Goal: Transaction & Acquisition: Purchase product/service

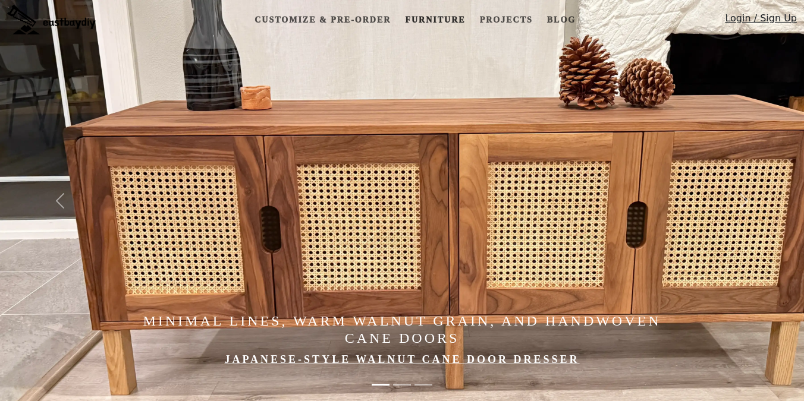
click at [432, 17] on link "Furniture" at bounding box center [435, 20] width 70 height 22
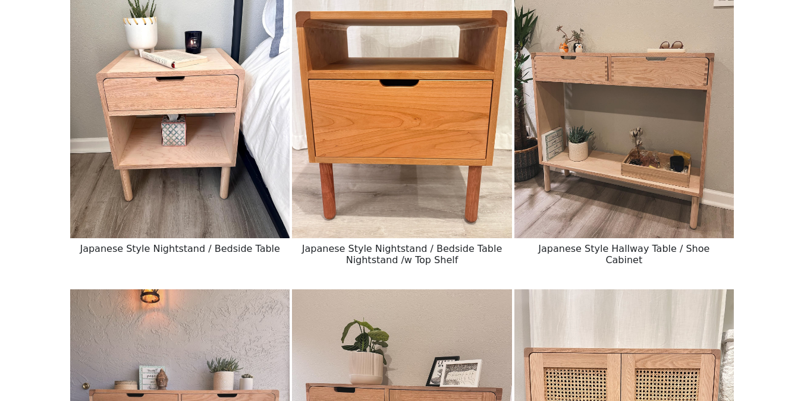
scroll to position [184, 0]
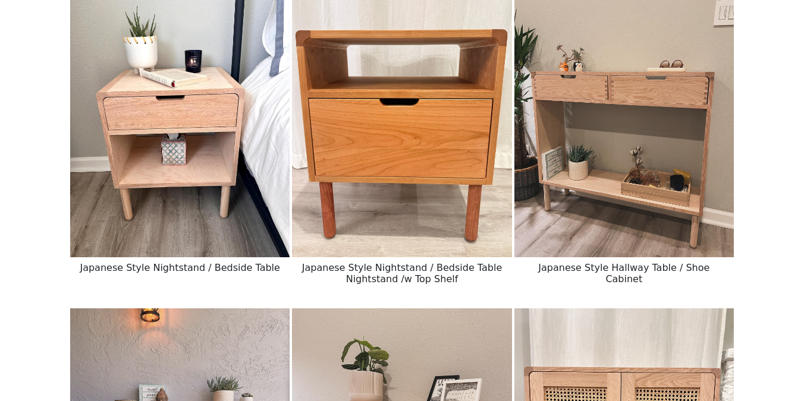
click at [579, 137] on img at bounding box center [623, 120] width 219 height 275
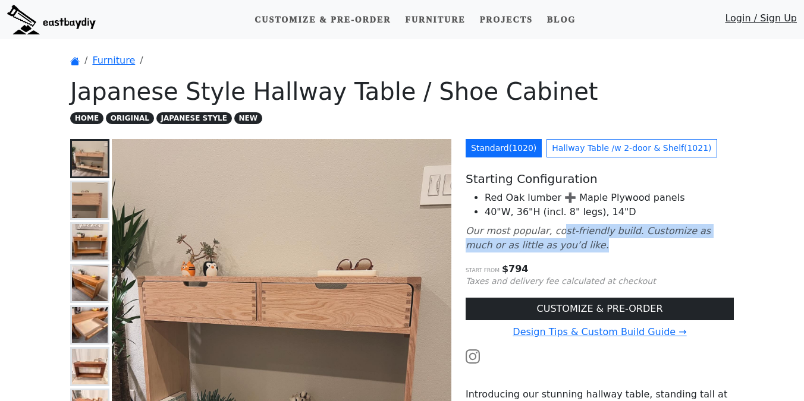
drag, startPoint x: 556, startPoint y: 236, endPoint x: 567, endPoint y: 250, distance: 18.6
click at [567, 250] on p "Our most popular, cost-friendly build. Customize as much or as little as you’d …" at bounding box center [600, 238] width 268 height 29
click at [583, 249] on p "Our most popular, cost-friendly build. Customize as much or as little as you’d …" at bounding box center [600, 238] width 268 height 29
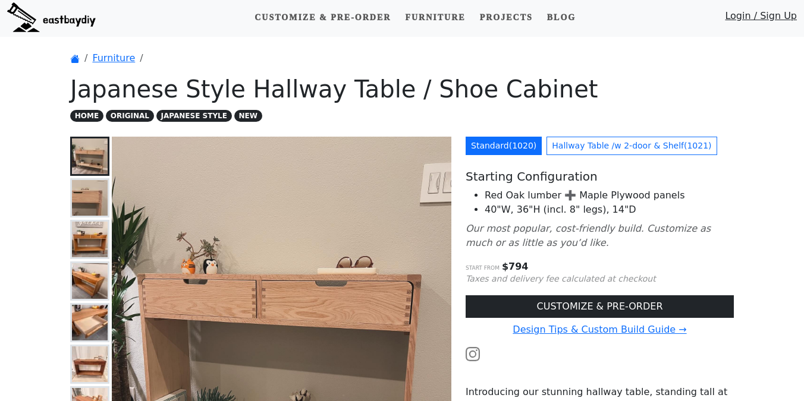
scroll to position [1, 0]
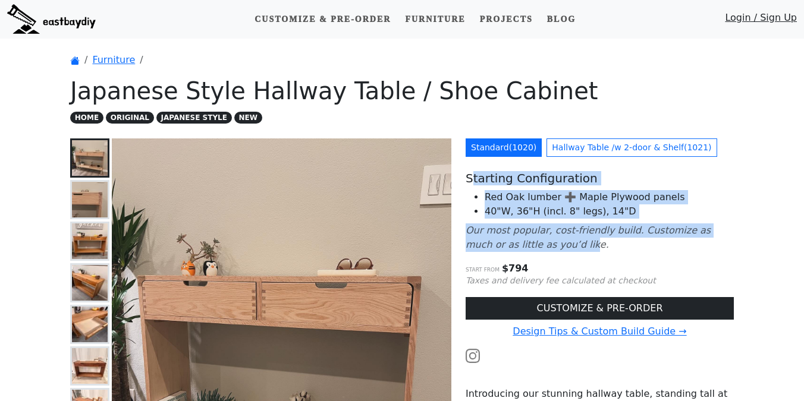
drag, startPoint x: 471, startPoint y: 180, endPoint x: 548, endPoint y: 252, distance: 105.6
click at [548, 252] on div "Standard ( 1020 ) Hallway Table /w 2-door & [PERSON_NAME] ( 1021 ) Starting Con…" at bounding box center [600, 401] width 283 height 524
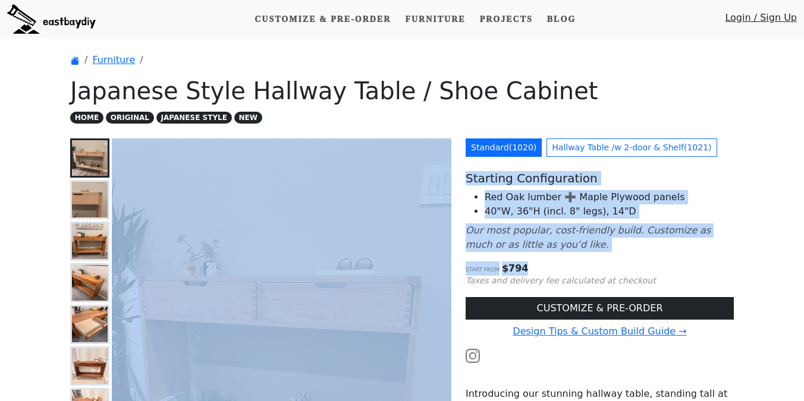
drag, startPoint x: 541, startPoint y: 272, endPoint x: 453, endPoint y: 166, distance: 138.5
click at [453, 166] on div "Japanese Style Hallway Table - Front View Standard ( 1020 ) Hallway Table /w 2-…" at bounding box center [402, 401] width 678 height 524
click at [502, 197] on li "Red Oak lumber ➕ Maple Plywood panels" at bounding box center [609, 197] width 249 height 14
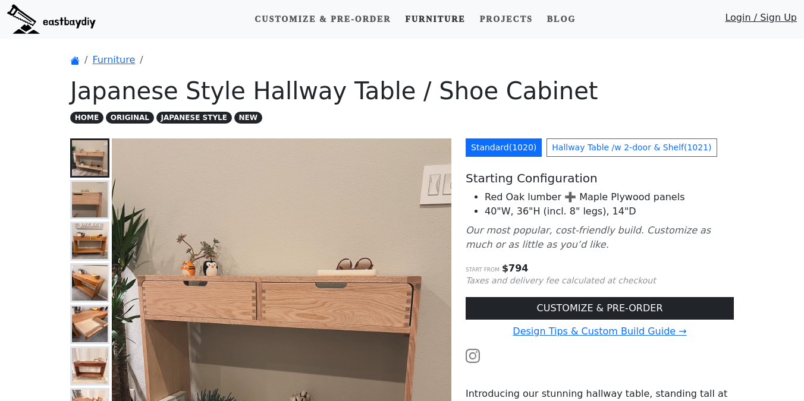
click at [434, 23] on link "Furniture" at bounding box center [435, 19] width 70 height 22
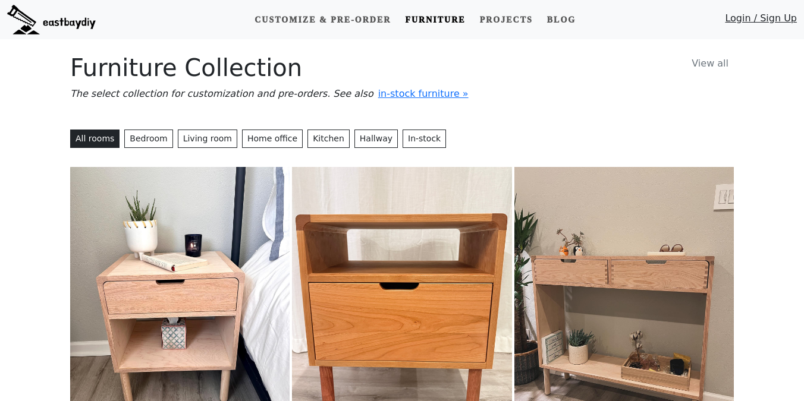
click at [714, 67] on link "View all" at bounding box center [710, 64] width 48 height 20
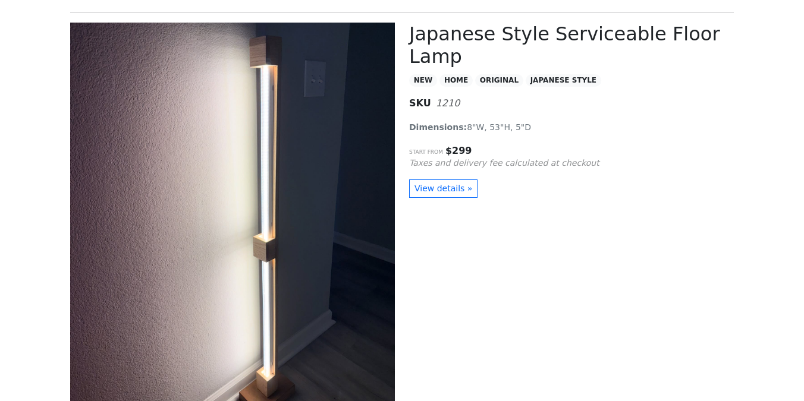
scroll to position [1436, 0]
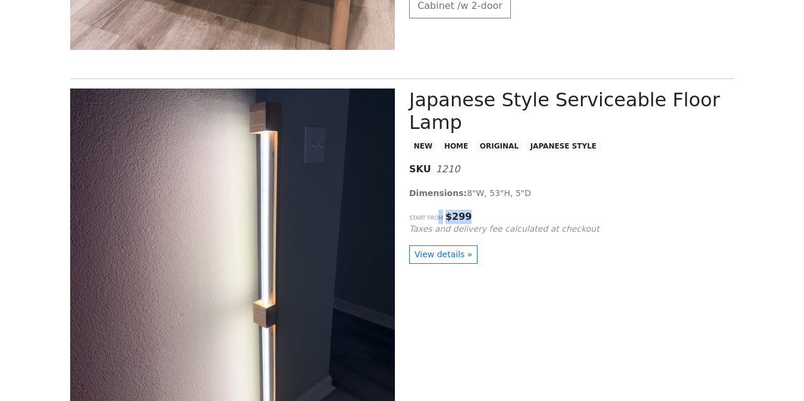
drag, startPoint x: 440, startPoint y: 219, endPoint x: 543, endPoint y: 219, distance: 103.5
click at [543, 219] on p "Start from $ 299" at bounding box center [571, 217] width 325 height 14
click at [572, 206] on div "Japanese Style Serviceable Floor Lamp NEW HOME ORIGINAL JAPANESE STYLE SKU 1210…" at bounding box center [571, 292] width 339 height 406
click at [451, 249] on link "View details »" at bounding box center [443, 255] width 68 height 18
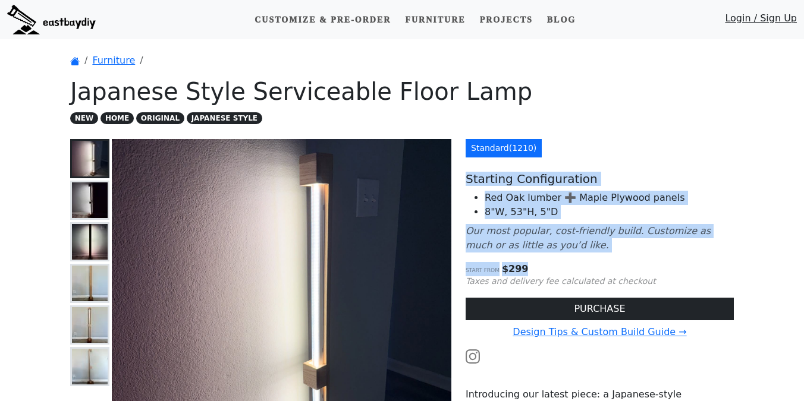
drag, startPoint x: 476, startPoint y: 167, endPoint x: 600, endPoint y: 263, distance: 156.7
click at [603, 263] on div "Standard ( 1210 ) Starting Configuration Red Oak lumber ➕ Maple Plywood panels …" at bounding box center [600, 394] width 283 height 510
click at [600, 263] on p "Start from $ 299" at bounding box center [600, 269] width 268 height 14
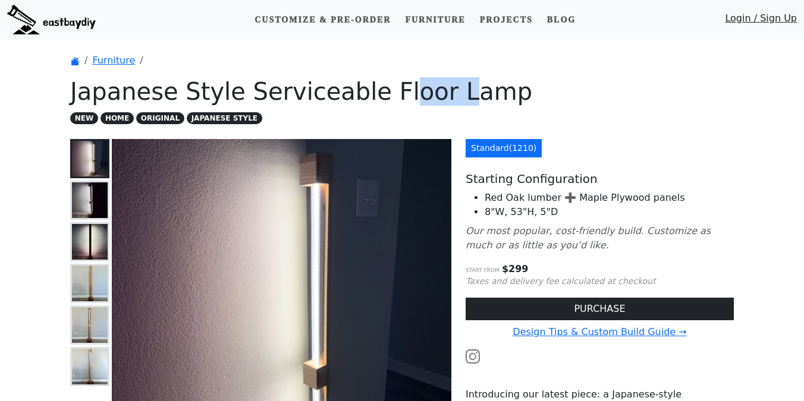
drag, startPoint x: 390, startPoint y: 93, endPoint x: 436, endPoint y: 93, distance: 46.4
click at [436, 93] on h1 "Japanese Style Serviceable Floor Lamp" at bounding box center [402, 91] width 664 height 29
click at [488, 67] on ol "Furniture" at bounding box center [402, 61] width 664 height 14
